Goal: Information Seeking & Learning: Learn about a topic

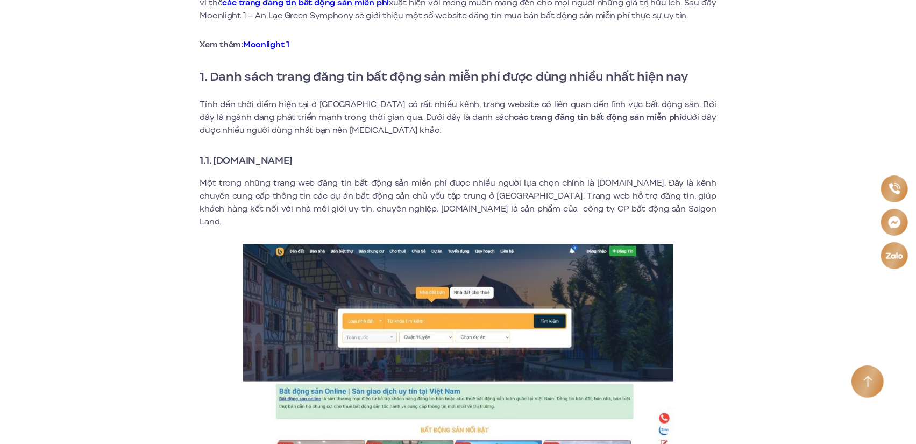
click at [223, 162] on strong "1.1. [DOMAIN_NAME]" at bounding box center [246, 160] width 93 height 14
click at [293, 161] on strong "1.1. [DOMAIN_NAME]" at bounding box center [246, 160] width 93 height 14
drag, startPoint x: 323, startPoint y: 163, endPoint x: 213, endPoint y: 162, distance: 109.7
click at [213, 162] on h3 "1.1. [DOMAIN_NAME]" at bounding box center [458, 160] width 516 height 15
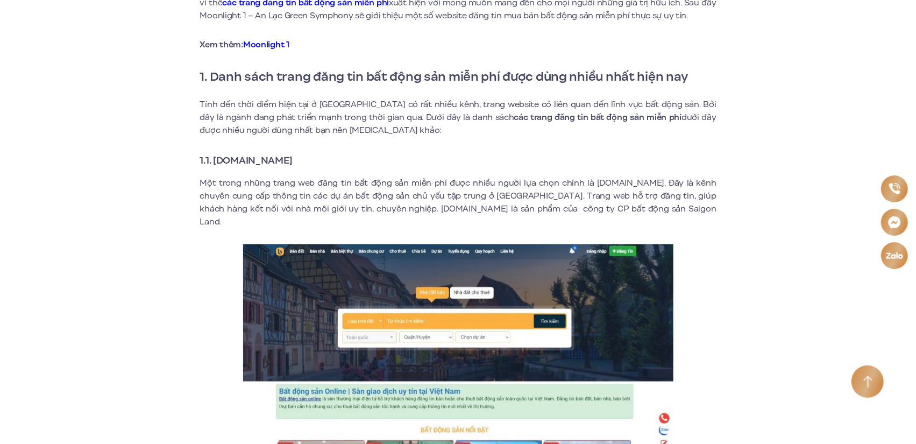
copy strong "[DOMAIN_NAME]"
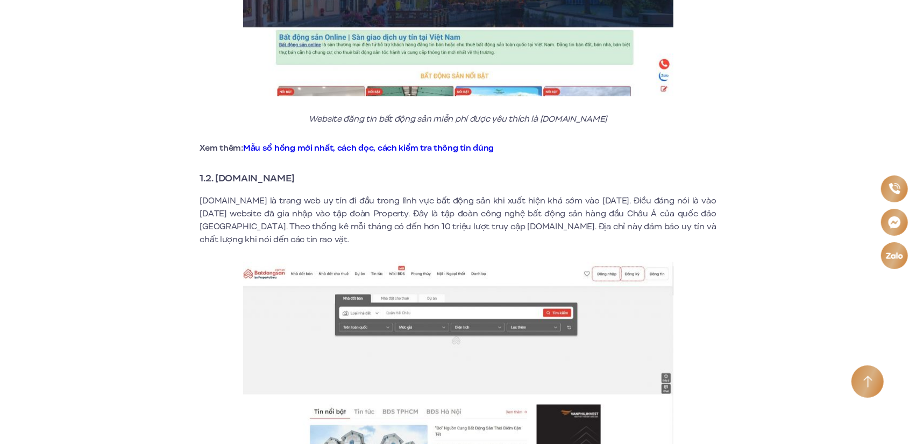
scroll to position [807, 0]
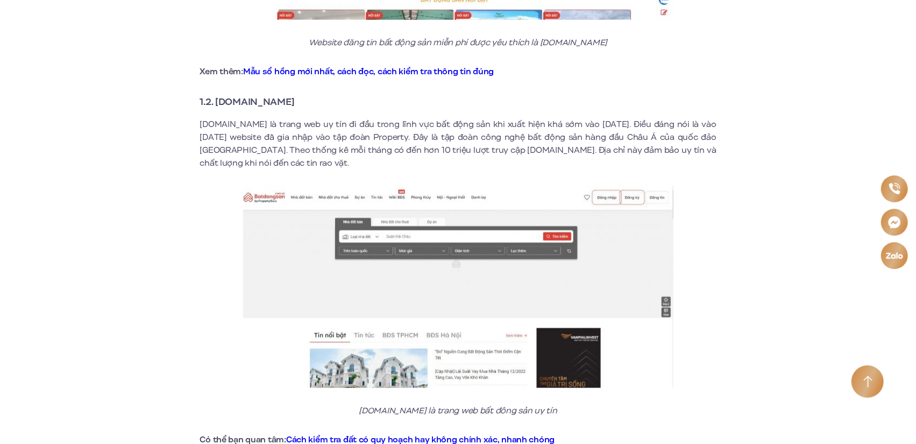
drag, startPoint x: 218, startPoint y: 88, endPoint x: 379, endPoint y: 87, distance: 160.8
click at [371, 94] on h3 "1.2. [DOMAIN_NAME]" at bounding box center [458, 101] width 516 height 15
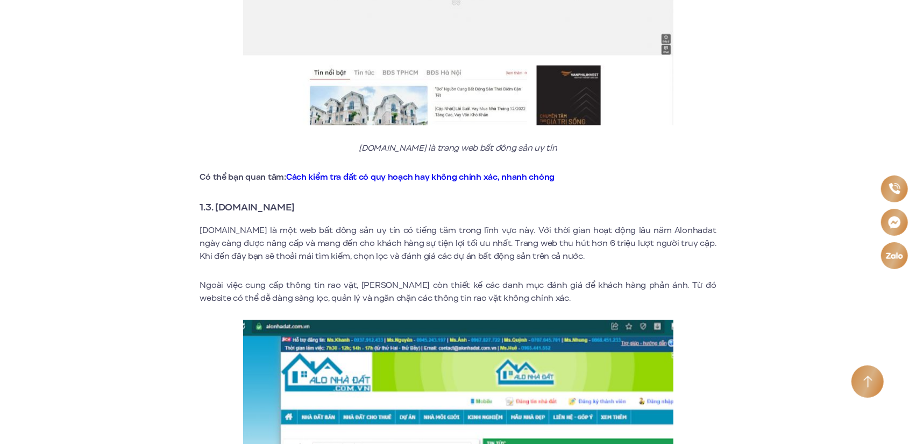
scroll to position [1076, 0]
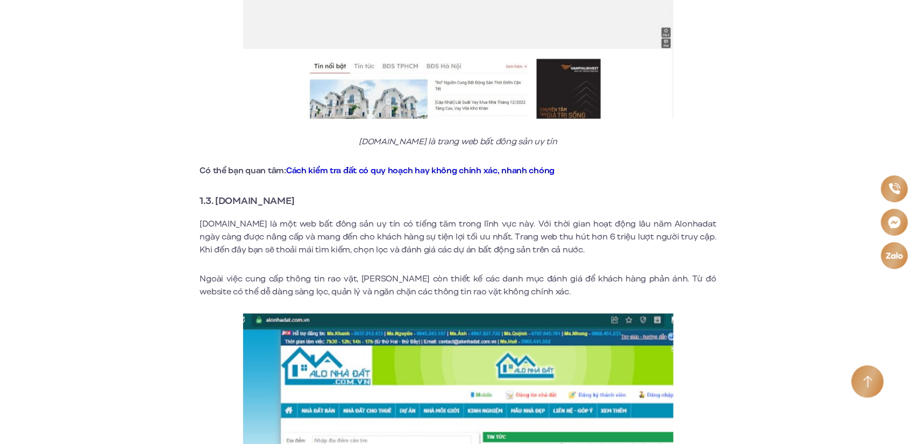
drag, startPoint x: 218, startPoint y: 187, endPoint x: 435, endPoint y: 182, distance: 216.3
click at [322, 193] on h3 "1.3. [DOMAIN_NAME]" at bounding box center [458, 200] width 516 height 15
copy strong "[DOMAIN_NAME]"
click at [325, 218] on p "[DOMAIN_NAME] là một web bất đông sản uy tín có tiếng tăm trong lĩnh vực này. V…" at bounding box center [458, 236] width 516 height 39
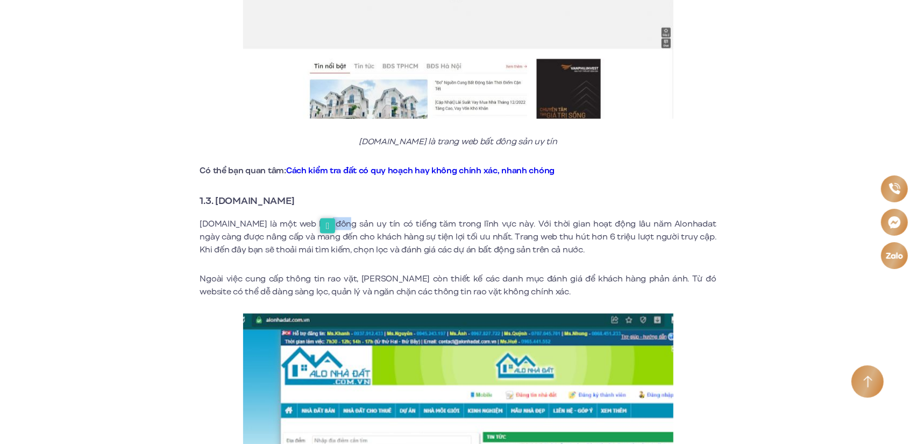
click at [531, 225] on p "[DOMAIN_NAME] là một web bất đông sản uy tín có tiếng tăm trong lĩnh vực này. V…" at bounding box center [458, 236] width 516 height 39
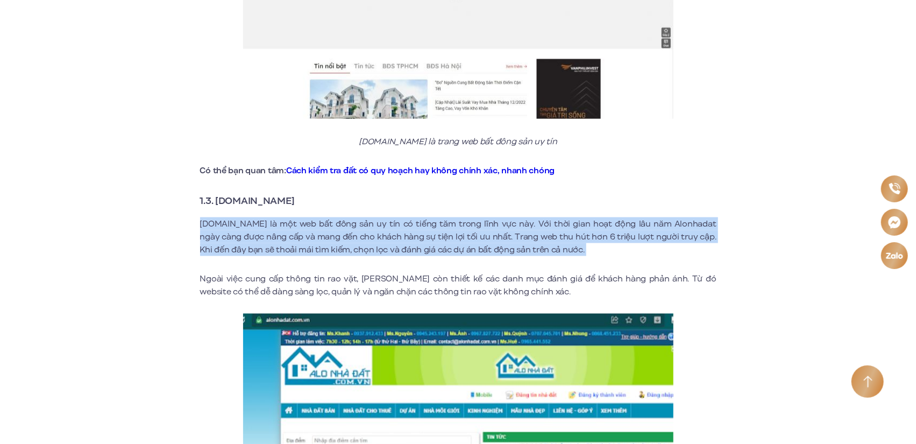
click at [531, 225] on p "[DOMAIN_NAME] là một web bất đông sản uy tín có tiếng tăm trong lĩnh vực này. V…" at bounding box center [458, 236] width 516 height 39
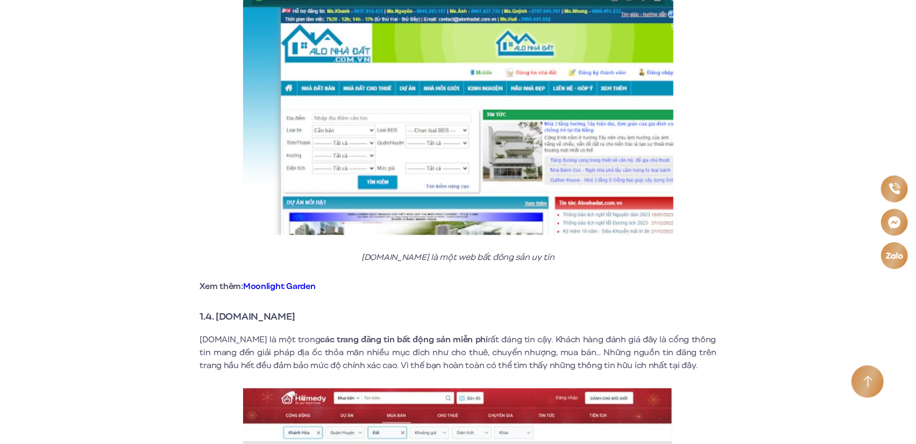
scroll to position [1560, 0]
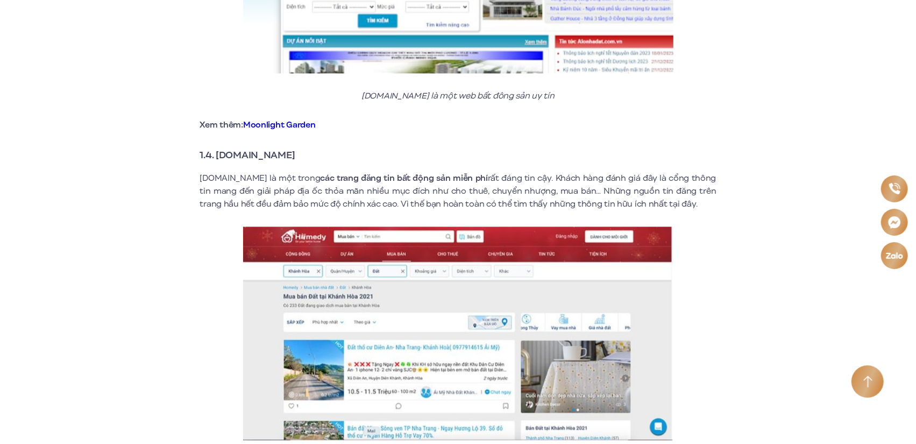
click at [253, 148] on strong "1.4. [DOMAIN_NAME]" at bounding box center [247, 155] width 95 height 14
click at [295, 147] on h3 "1.4. [DOMAIN_NAME]" at bounding box center [458, 154] width 516 height 15
drag, startPoint x: 306, startPoint y: 153, endPoint x: 225, endPoint y: 146, distance: 80.5
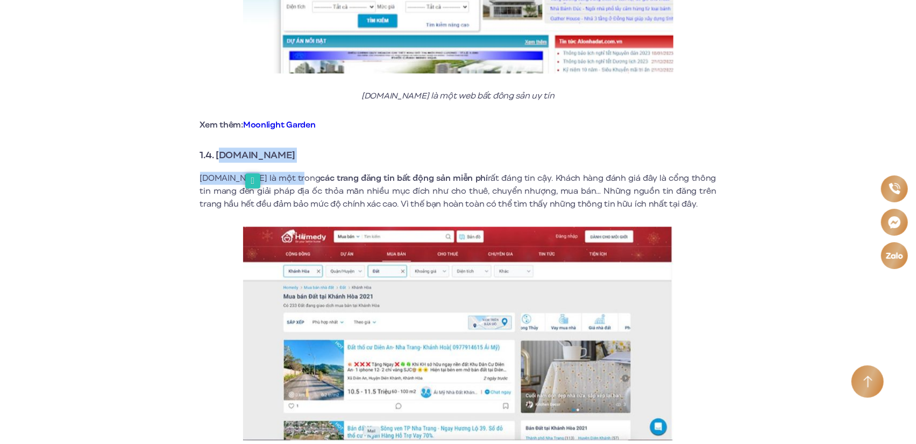
click at [232, 148] on strong "1.4. [DOMAIN_NAME]" at bounding box center [247, 155] width 95 height 14
drag, startPoint x: 278, startPoint y: 143, endPoint x: 218, endPoint y: 146, distance: 59.8
click at [218, 148] on strong "1.4. [DOMAIN_NAME]" at bounding box center [247, 155] width 95 height 14
copy strong "[DOMAIN_NAME]"
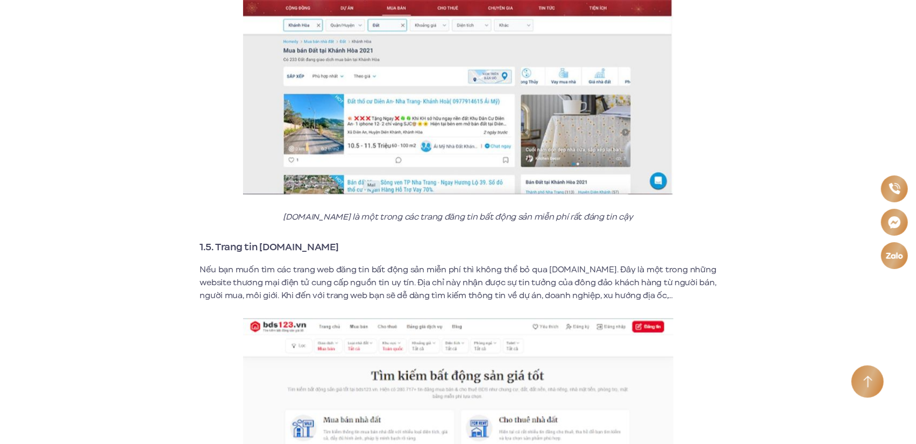
scroll to position [1883, 0]
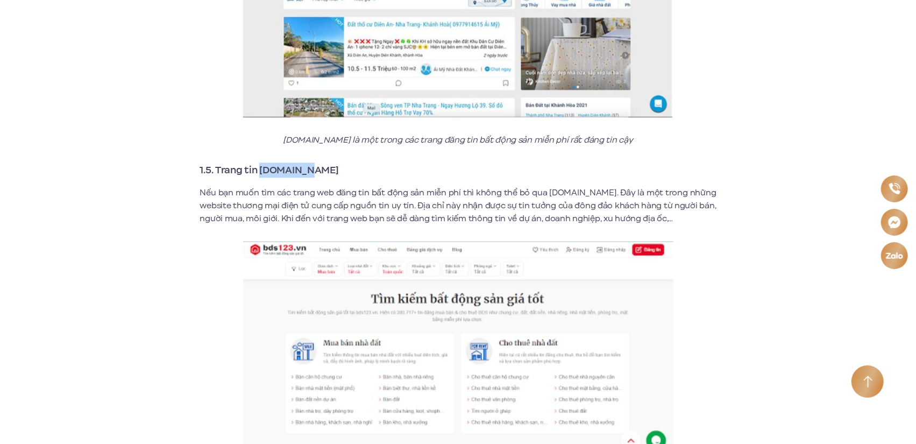
drag, startPoint x: 261, startPoint y: 159, endPoint x: 310, endPoint y: 158, distance: 49.5
click at [310, 162] on h3 "1.5. Trang tin [DOMAIN_NAME]" at bounding box center [458, 169] width 516 height 15
copy strong "[DOMAIN_NAME]"
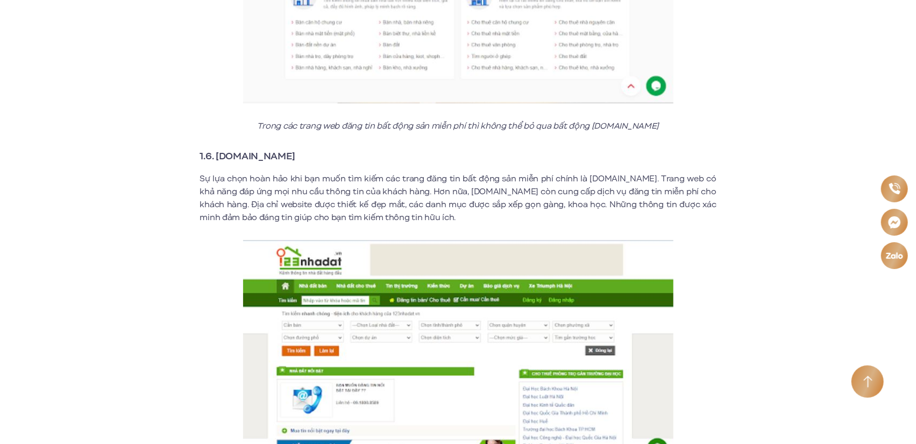
scroll to position [2313, 0]
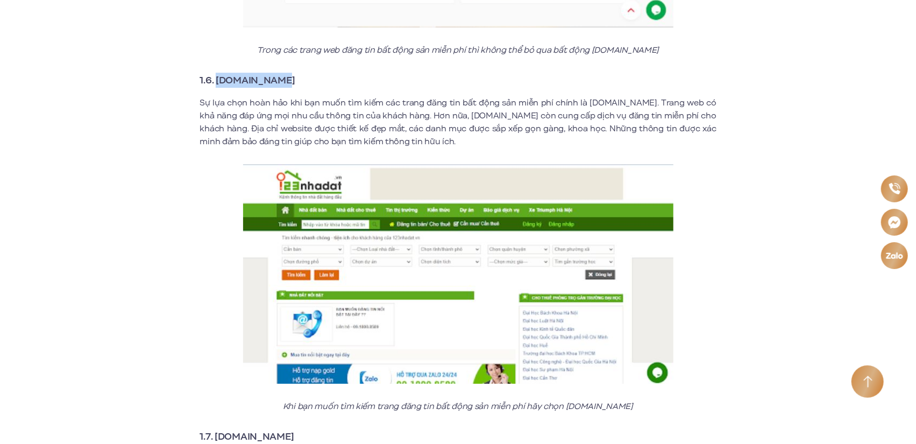
drag, startPoint x: 216, startPoint y: 67, endPoint x: 287, endPoint y: 68, distance: 71.0
click at [287, 73] on h3 "1.6. [DOMAIN_NAME]" at bounding box center [458, 80] width 516 height 15
copy strong "[DOMAIN_NAME]"
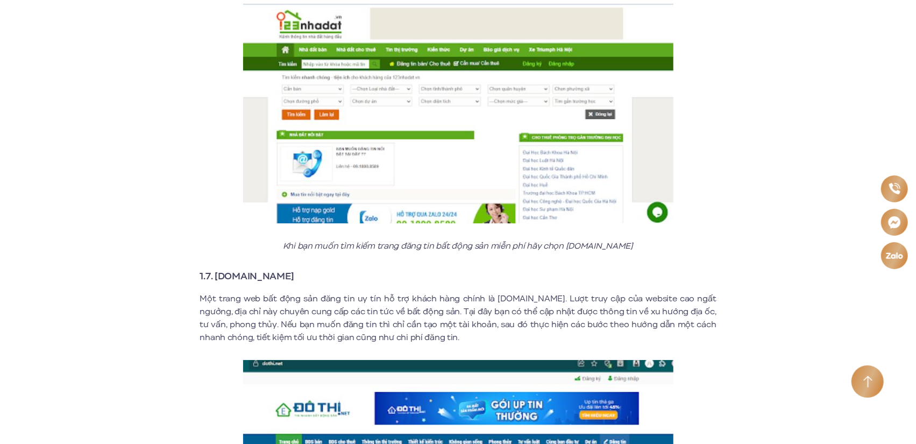
scroll to position [2528, 0]
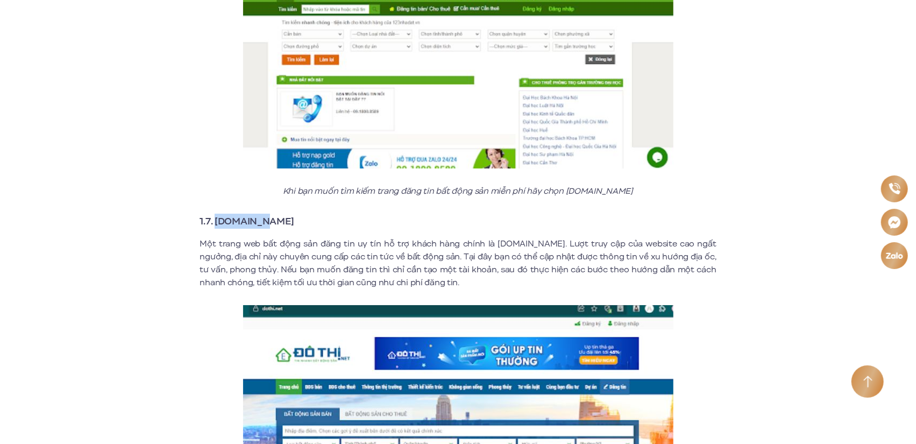
drag, startPoint x: 214, startPoint y: 208, endPoint x: 371, endPoint y: 208, distance: 157.1
click at [283, 214] on h3 "1.7. [DOMAIN_NAME]" at bounding box center [458, 221] width 516 height 15
copy strong "[DOMAIN_NAME]"
